Goal: Navigation & Orientation: Understand site structure

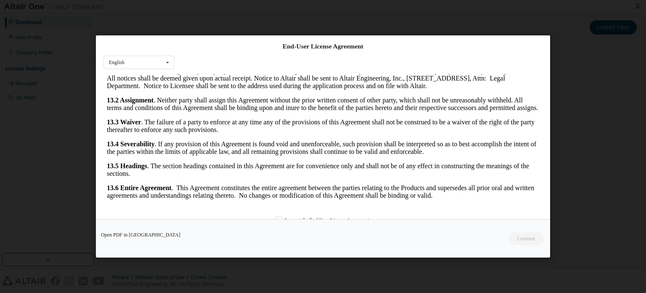
scroll to position [20, 0]
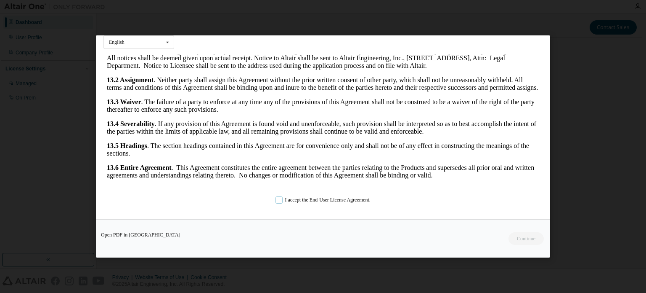
click at [284, 197] on label "I accept the End-User License Agreement." at bounding box center [323, 199] width 95 height 7
click at [516, 239] on button "Continue" at bounding box center [526, 238] width 36 height 13
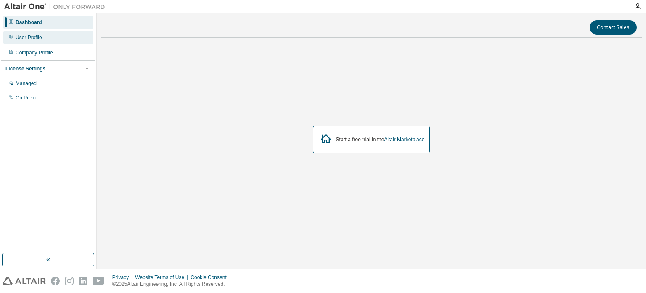
click at [41, 35] on div "User Profile" at bounding box center [29, 37] width 27 height 7
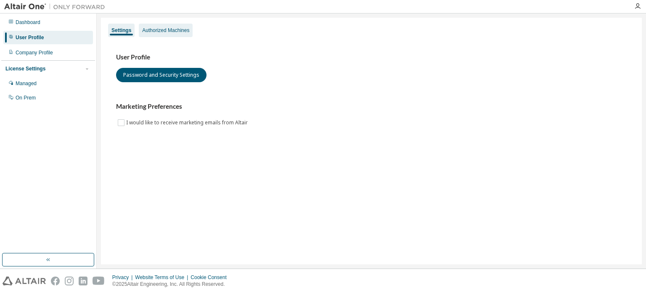
click at [183, 29] on div "Authorized Machines" at bounding box center [165, 30] width 47 height 7
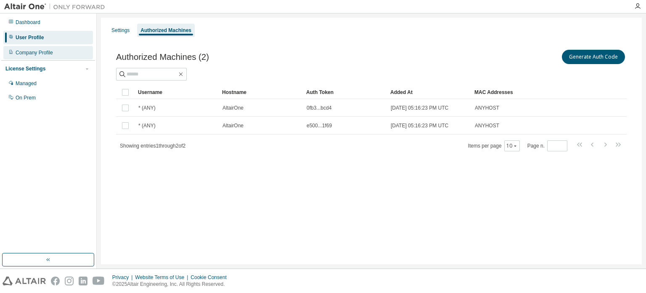
click at [46, 53] on div "Company Profile" at bounding box center [34, 52] width 37 height 7
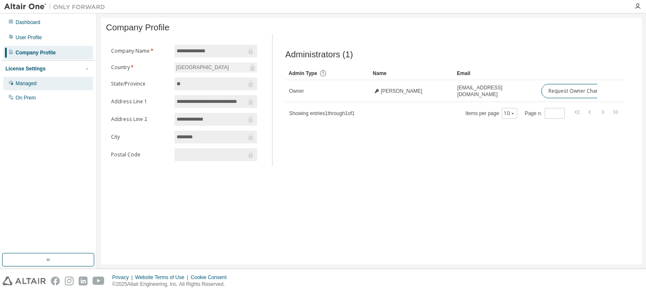
click at [42, 87] on div "Managed" at bounding box center [48, 83] width 90 height 13
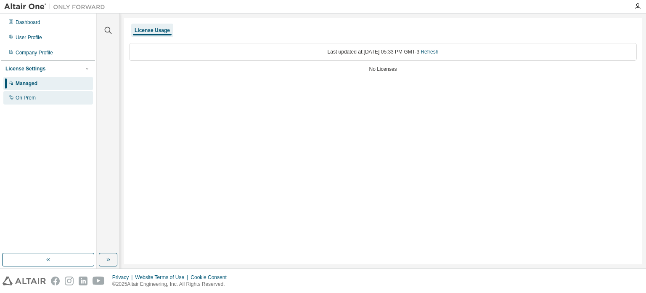
click at [67, 96] on div "On Prem" at bounding box center [48, 97] width 90 height 13
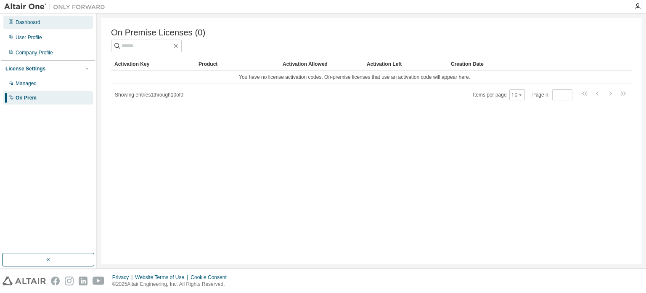
click at [55, 24] on div "Dashboard" at bounding box center [48, 22] width 90 height 13
